Goal: Task Accomplishment & Management: Use online tool/utility

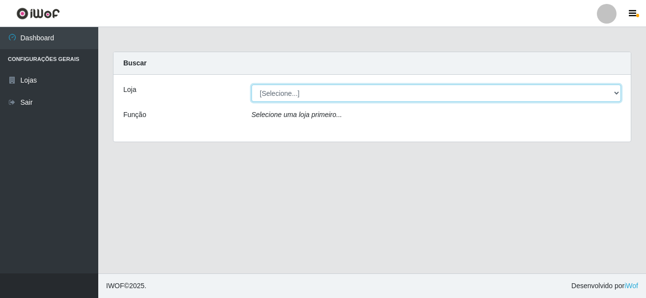
click at [287, 91] on select "[Selecione...] [GEOGRAPHIC_DATA] [GEOGRAPHIC_DATA]" at bounding box center [436, 93] width 369 height 17
select select "64"
click at [252, 85] on select "[Selecione...] [GEOGRAPHIC_DATA] [GEOGRAPHIC_DATA]" at bounding box center [436, 93] width 369 height 17
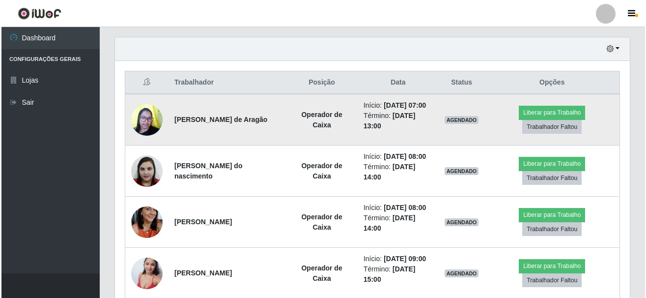
scroll to position [295, 0]
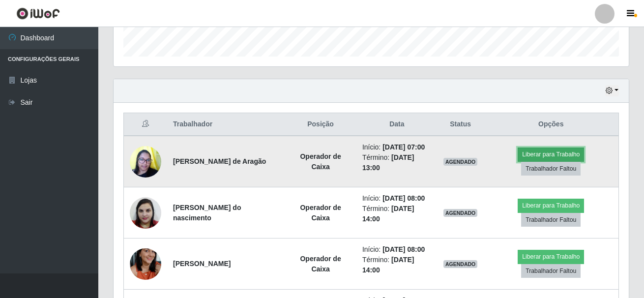
click at [561, 160] on button "Liberar para Trabalho" at bounding box center [550, 154] width 66 height 14
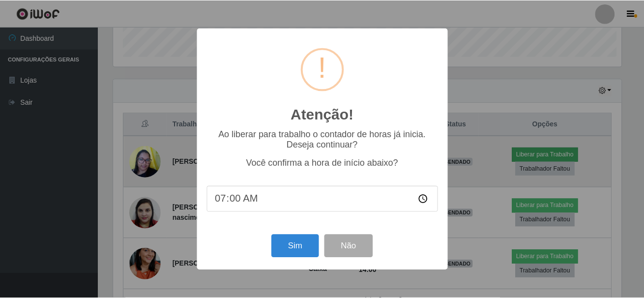
scroll to position [204, 510]
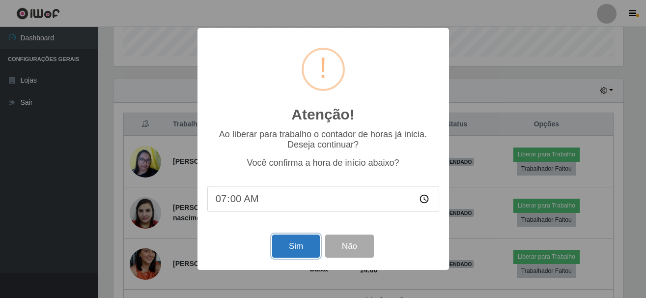
click at [283, 245] on button "Sim" at bounding box center [296, 245] width 48 height 23
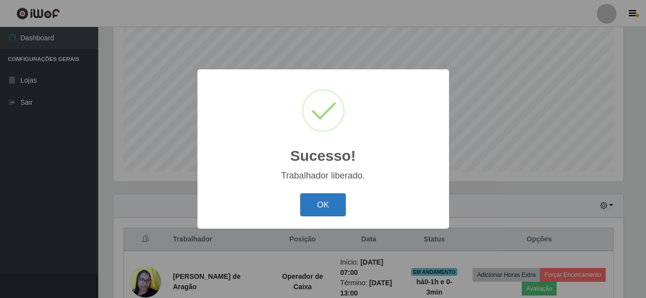
click at [333, 203] on button "OK" at bounding box center [323, 204] width 46 height 23
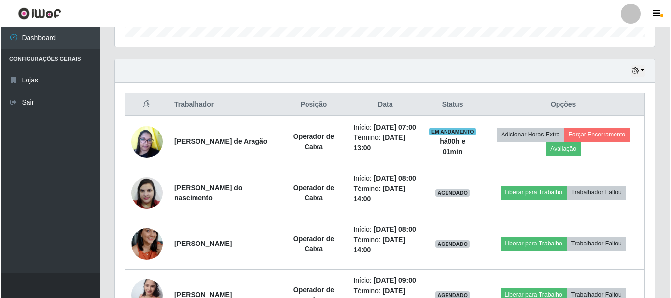
scroll to position [310, 0]
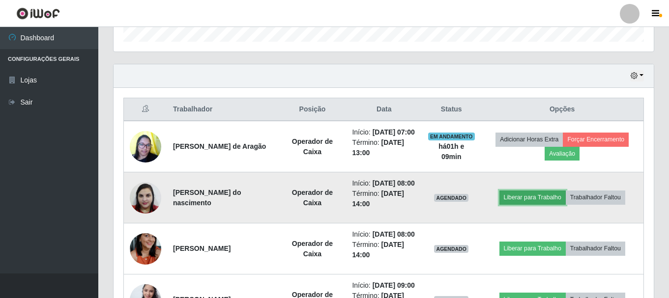
click at [542, 204] on button "Liberar para Trabalho" at bounding box center [532, 198] width 66 height 14
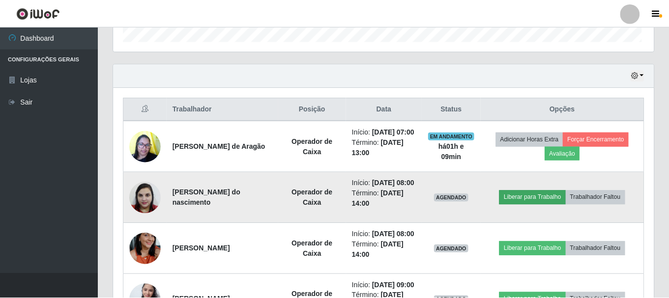
scroll to position [204, 535]
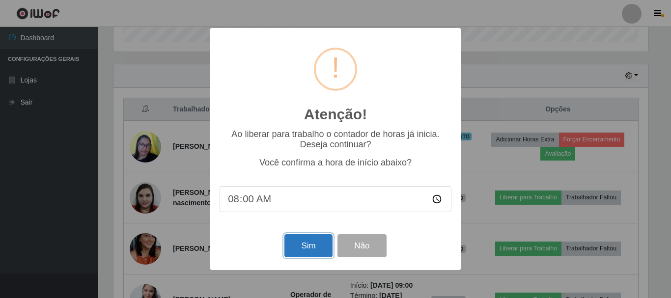
click at [302, 253] on button "Sim" at bounding box center [308, 245] width 48 height 23
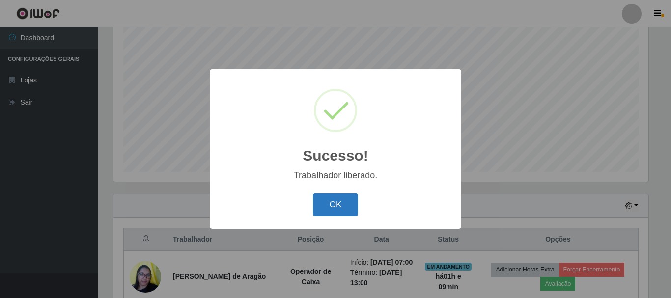
click at [326, 207] on button "OK" at bounding box center [336, 205] width 46 height 23
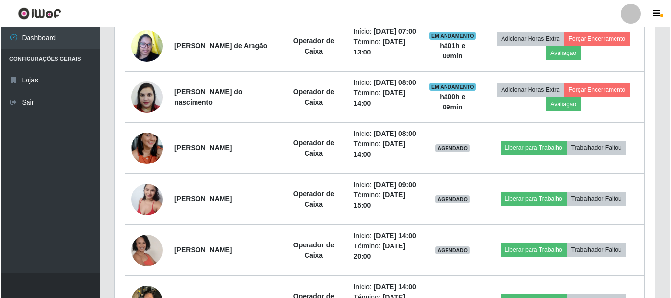
scroll to position [422, 0]
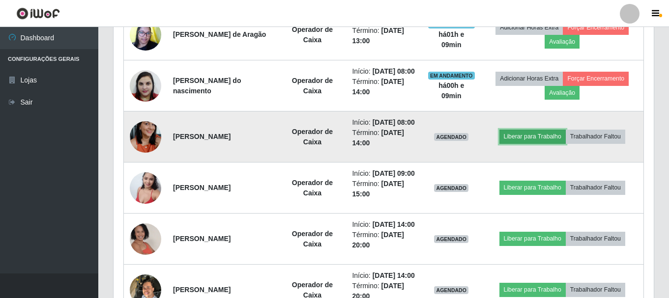
click at [546, 143] on button "Liberar para Trabalho" at bounding box center [532, 137] width 66 height 14
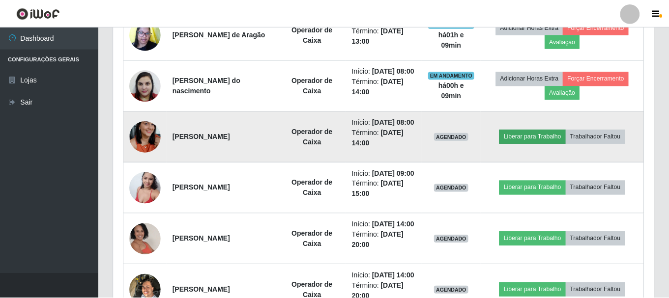
scroll to position [204, 535]
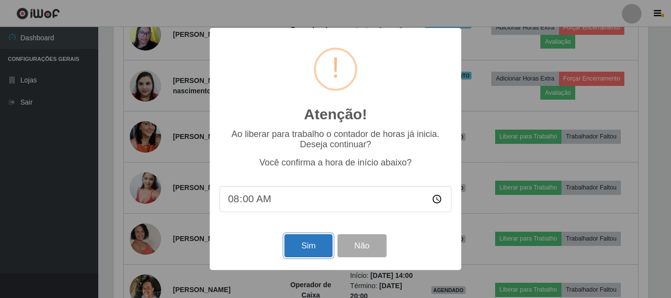
click at [315, 250] on button "Sim" at bounding box center [308, 245] width 48 height 23
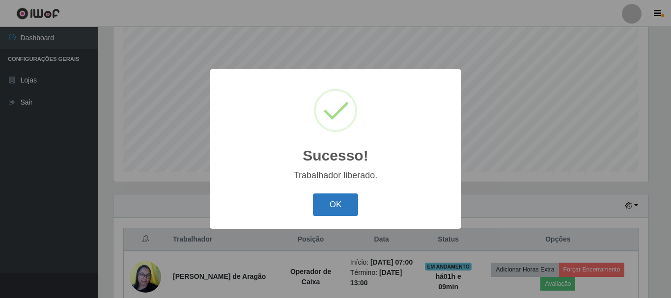
click at [347, 204] on button "OK" at bounding box center [336, 205] width 46 height 23
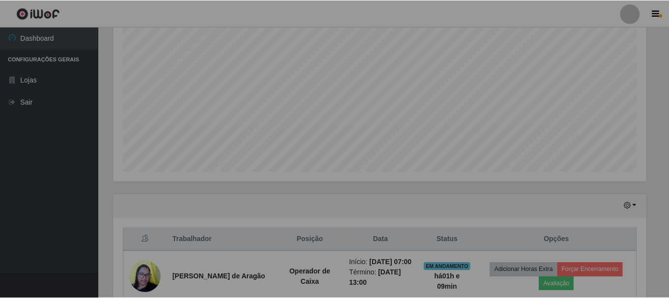
scroll to position [204, 540]
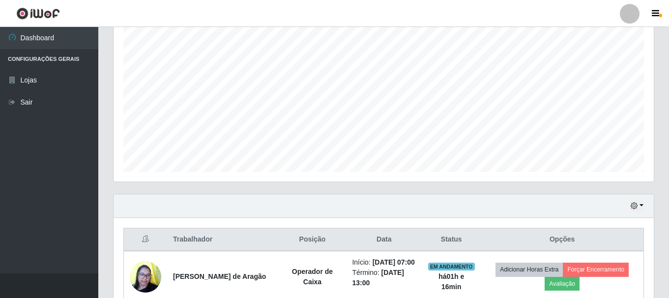
drag, startPoint x: 668, startPoint y: 120, endPoint x: 670, endPoint y: 150, distance: 30.0
click at [646, 150] on html "Perfil Alterar Senha Sair Dashboard Configurações Gerais Lojas Sair Carregando.…" at bounding box center [334, 264] width 669 height 886
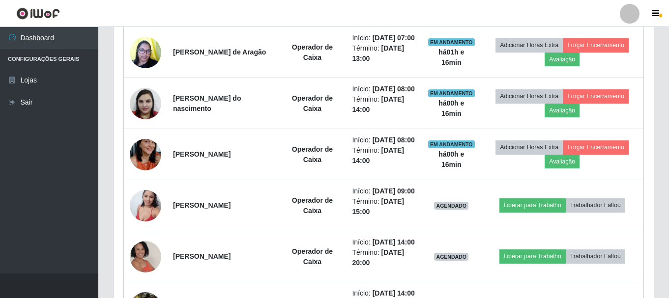
scroll to position [466, 0]
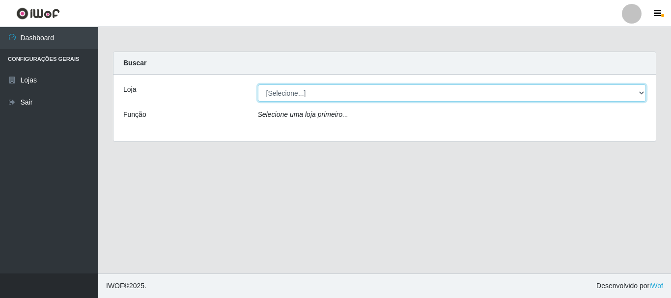
click at [283, 94] on select "[Selecione...] [GEOGRAPHIC_DATA] [GEOGRAPHIC_DATA]" at bounding box center [452, 93] width 389 height 17
select select "64"
click at [258, 85] on select "[Selecione...] [GEOGRAPHIC_DATA] [GEOGRAPHIC_DATA]" at bounding box center [452, 93] width 389 height 17
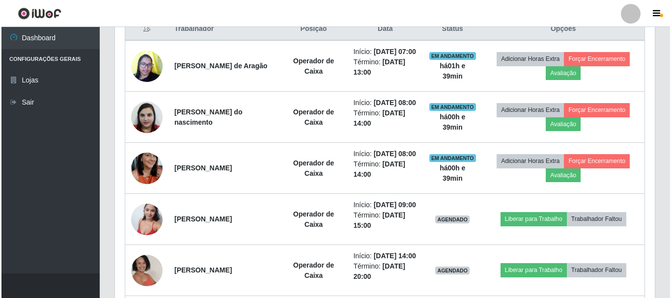
scroll to position [393, 0]
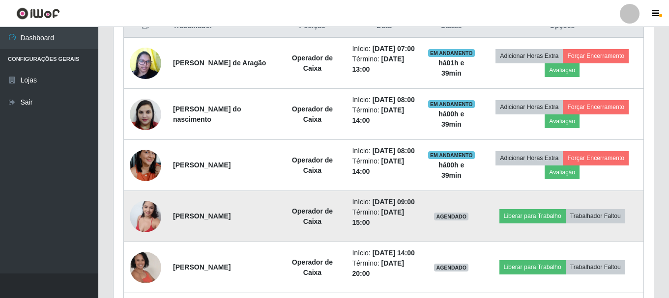
click at [144, 237] on img at bounding box center [145, 217] width 31 height 42
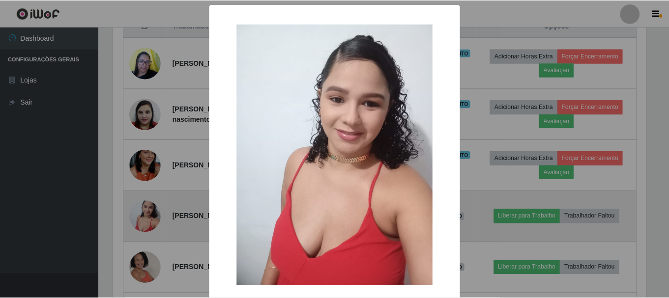
scroll to position [204, 535]
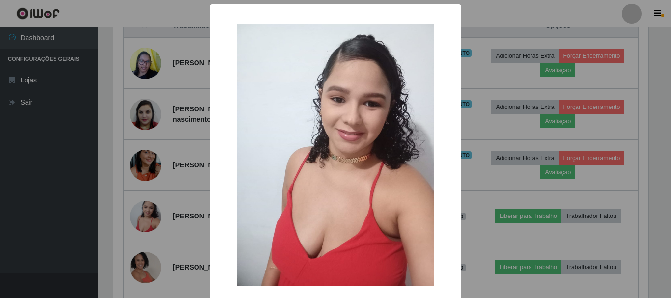
click at [23, 144] on div "× OK Cancel" at bounding box center [335, 149] width 671 height 298
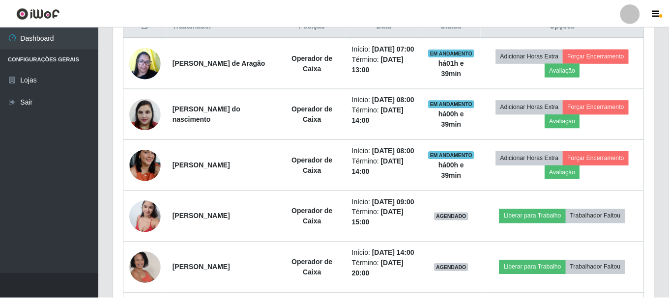
scroll to position [204, 540]
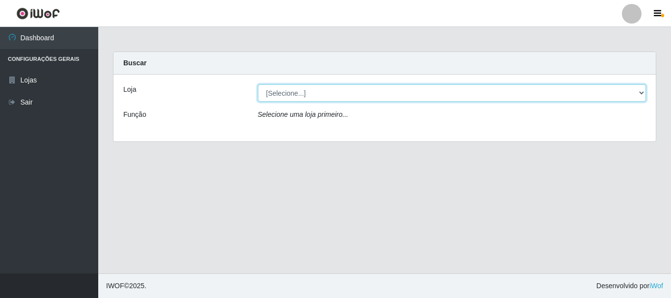
click at [278, 96] on select "[Selecione...] [GEOGRAPHIC_DATA] [GEOGRAPHIC_DATA]" at bounding box center [452, 93] width 389 height 17
select select "64"
click at [258, 85] on select "[Selecione...] [GEOGRAPHIC_DATA] [GEOGRAPHIC_DATA]" at bounding box center [452, 93] width 389 height 17
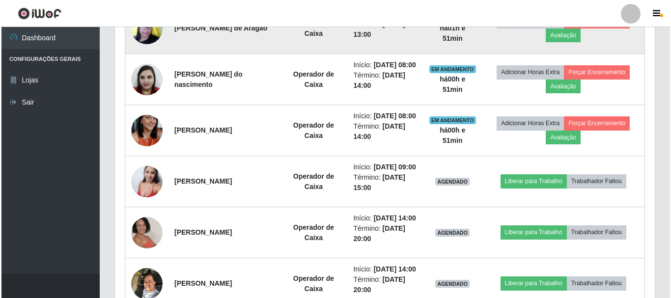
scroll to position [491, 0]
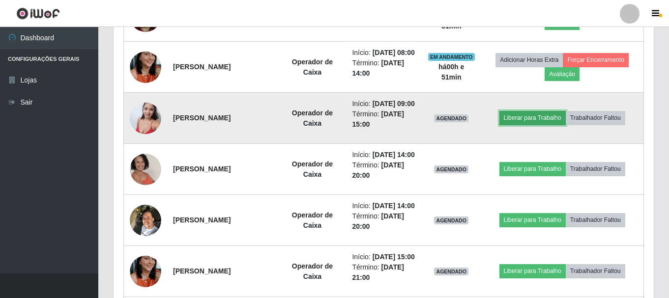
click at [532, 125] on button "Liberar para Trabalho" at bounding box center [532, 118] width 66 height 14
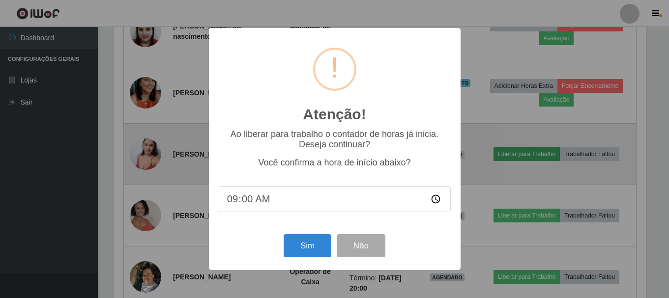
scroll to position [204, 535]
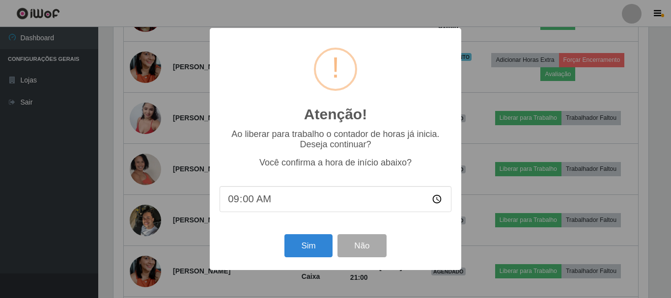
click at [68, 182] on div "Atenção! × Ao liberar para trabalho o contador de horas já inicia. Deseja conti…" at bounding box center [335, 149] width 671 height 298
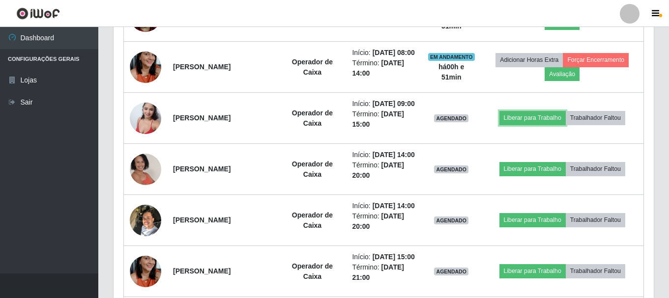
scroll to position [204, 540]
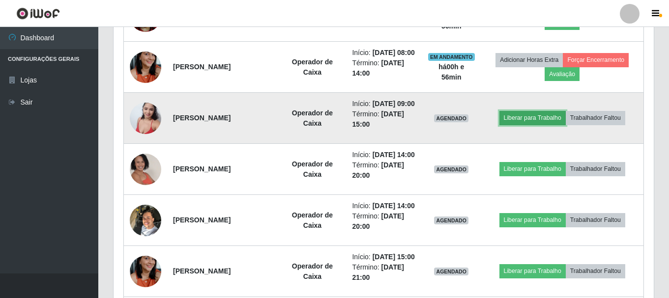
click at [538, 125] on button "Liberar para Trabalho" at bounding box center [532, 118] width 66 height 14
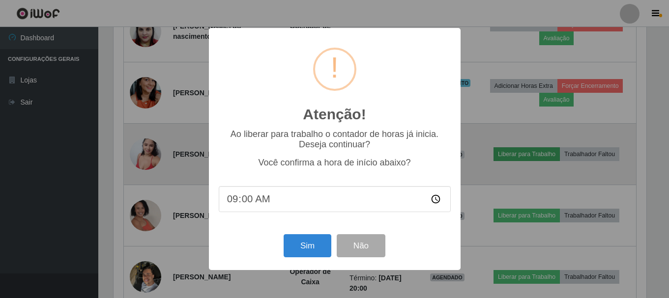
scroll to position [204, 535]
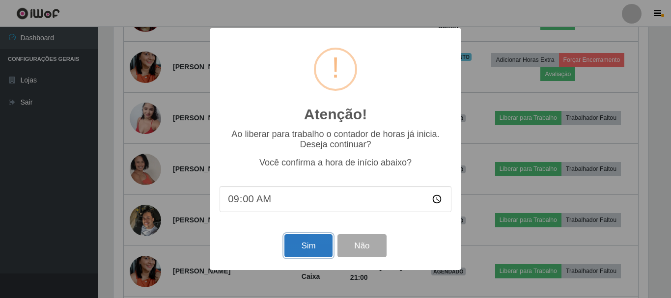
click at [301, 245] on button "Sim" at bounding box center [308, 245] width 48 height 23
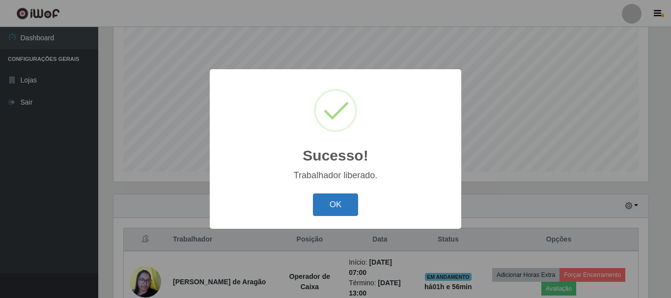
click at [341, 209] on button "OK" at bounding box center [336, 205] width 46 height 23
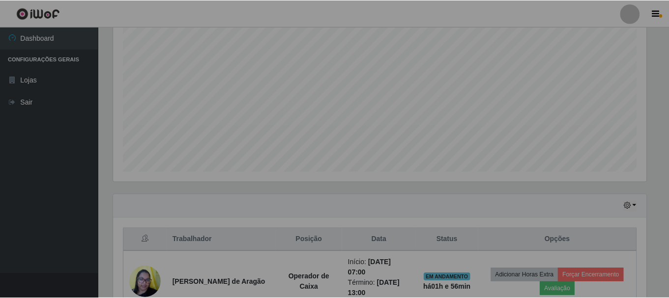
scroll to position [204, 540]
